Goal: Information Seeking & Learning: Check status

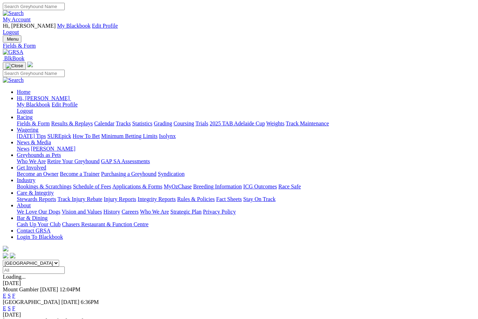
scroll to position [41, 5]
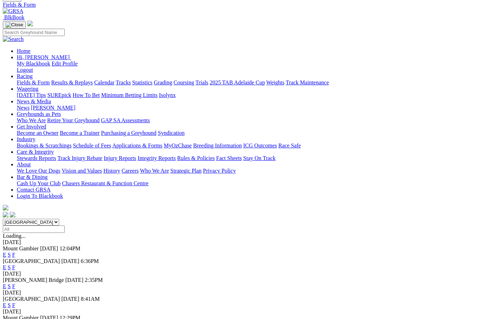
click at [15, 264] on link "F" at bounding box center [13, 267] width 3 height 6
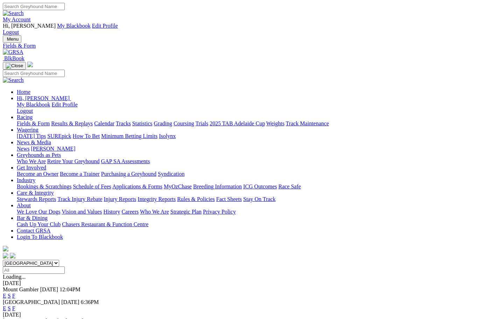
click at [15, 305] on link "F" at bounding box center [13, 308] width 3 height 6
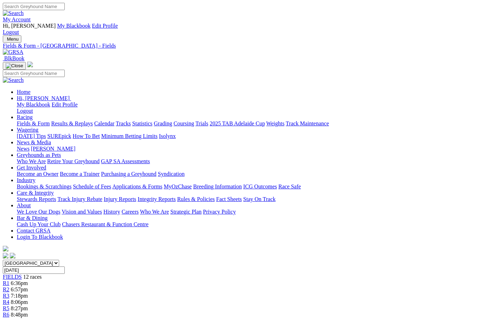
click at [87, 120] on link "Results & Replays" at bounding box center [72, 123] width 42 height 6
